Goal: Information Seeking & Learning: Learn about a topic

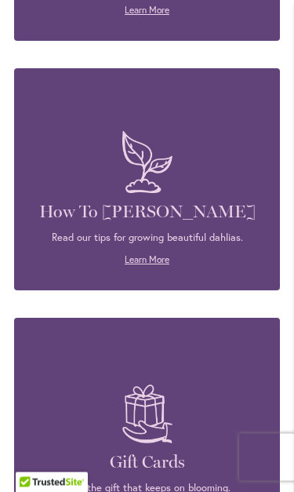
scroll to position [3149, 0]
click at [131, 253] on link "Learn More" at bounding box center [147, 259] width 45 height 12
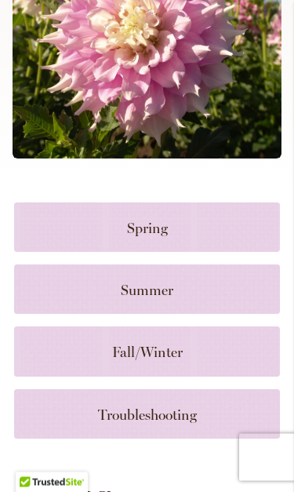
scroll to position [879, 0]
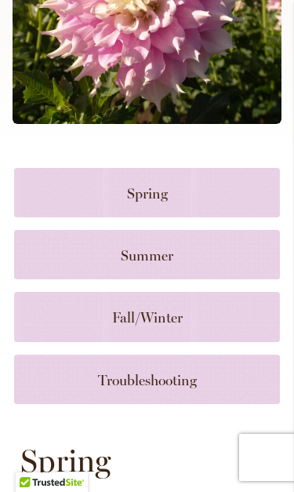
click at [125, 168] on link at bounding box center [147, 192] width 266 height 49
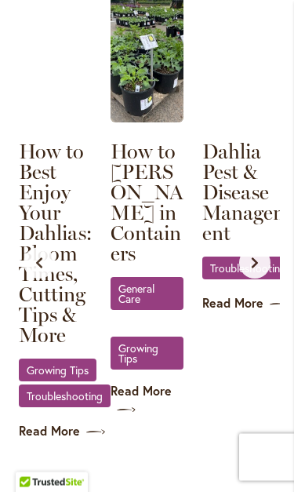
scroll to position [2288, 0]
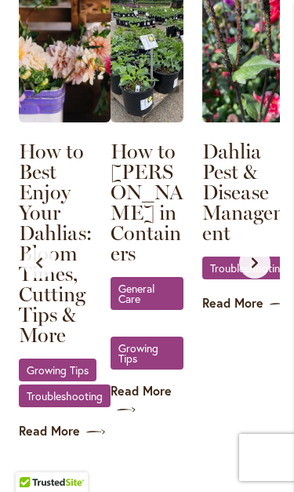
click at [220, 263] on span "Troubleshooting" at bounding box center [248, 268] width 76 height 10
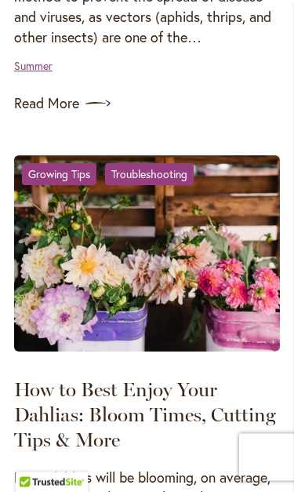
scroll to position [672, 0]
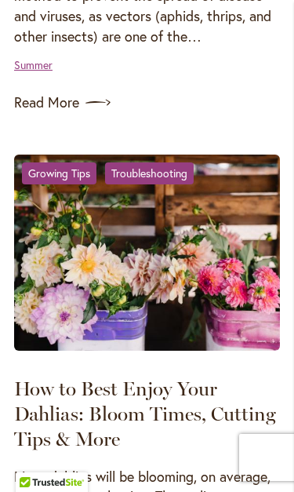
click at [31, 97] on link "Read More" at bounding box center [147, 102] width 266 height 25
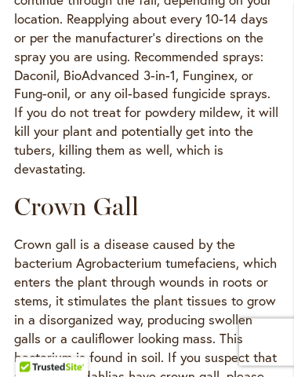
scroll to position [3923, 0]
